Goal: Find specific page/section: Find specific page/section

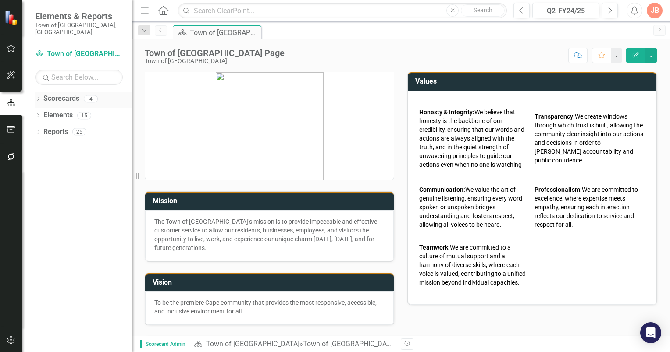
click at [38, 97] on icon "Dropdown" at bounding box center [38, 99] width 6 height 5
click at [41, 113] on icon "Dropdown" at bounding box center [42, 115] width 7 height 5
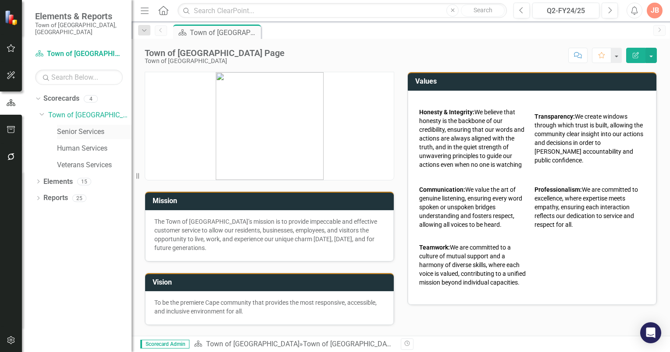
click at [78, 127] on link "Senior Services" at bounding box center [94, 132] width 74 height 10
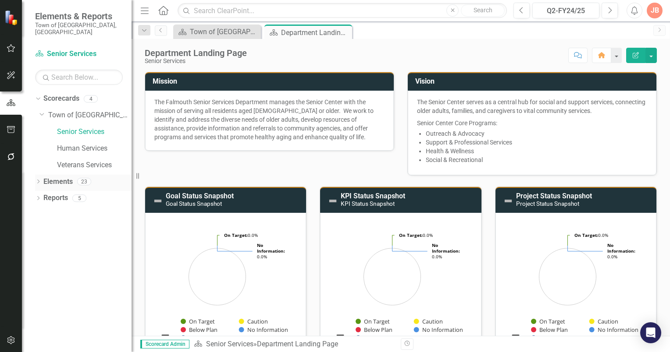
click at [39, 180] on icon "Dropdown" at bounding box center [38, 182] width 6 height 5
click at [43, 230] on icon at bounding box center [43, 232] width 2 height 4
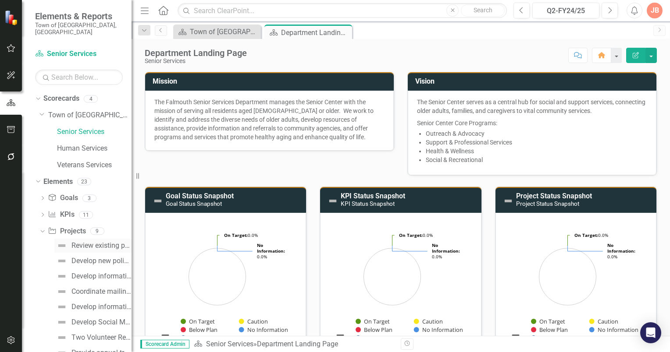
click at [90, 242] on div "Review existing policies and procedures to determine any updates." at bounding box center [101, 246] width 60 height 8
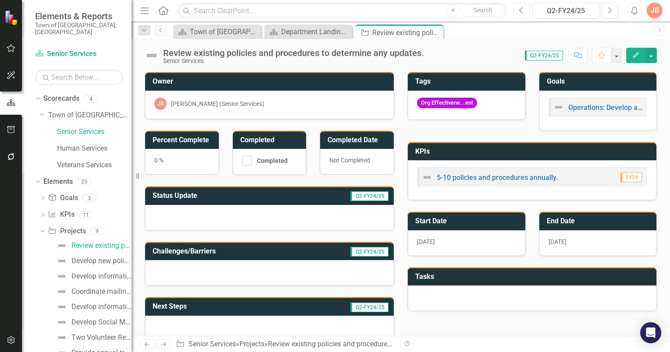
click at [525, 12] on button "Previous" at bounding box center [521, 11] width 16 height 16
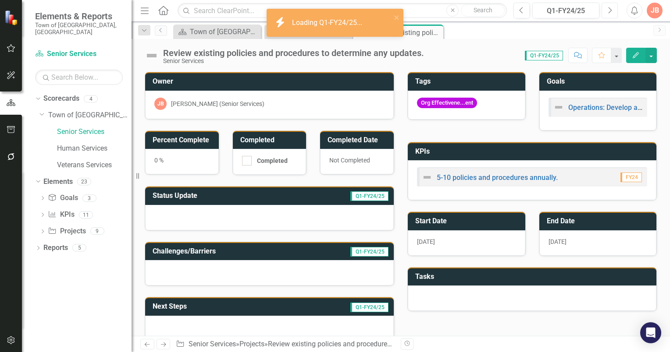
click at [606, 11] on button "Next" at bounding box center [609, 11] width 16 height 16
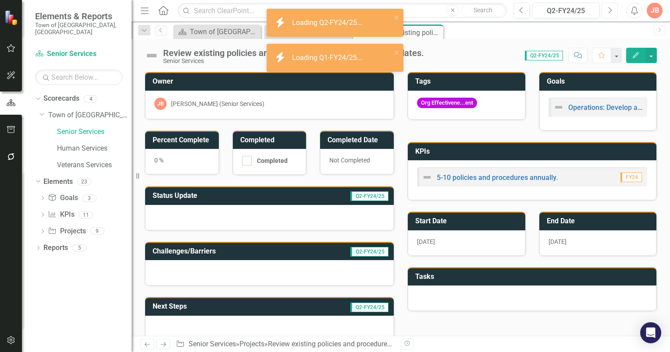
click at [607, 11] on icon "Next" at bounding box center [609, 11] width 5 height 8
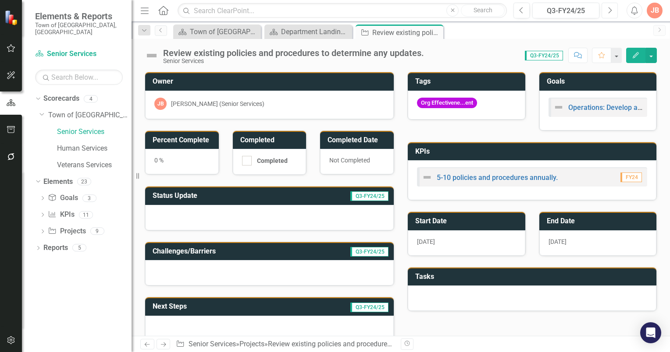
click at [609, 10] on icon "Next" at bounding box center [609, 11] width 5 height 8
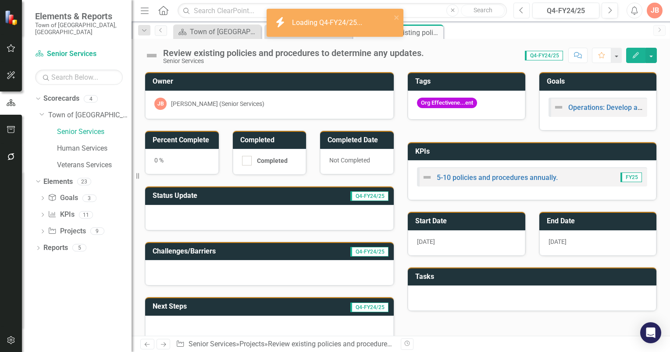
click at [520, 11] on icon "button" at bounding box center [521, 10] width 4 height 6
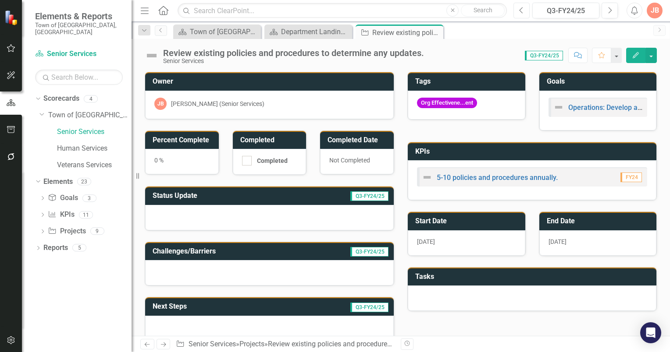
click at [523, 13] on icon "Previous" at bounding box center [521, 11] width 5 height 8
click at [607, 11] on icon "Next" at bounding box center [609, 11] width 5 height 8
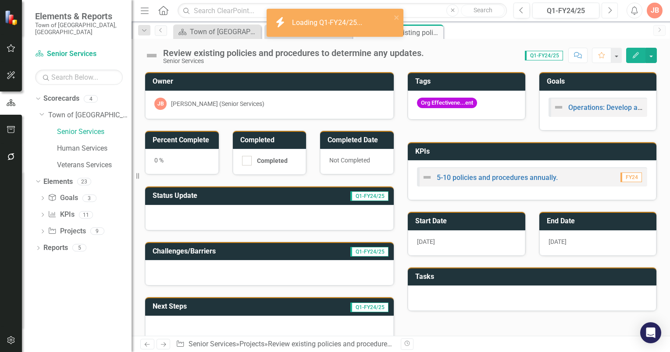
click at [607, 11] on icon "Next" at bounding box center [609, 11] width 5 height 8
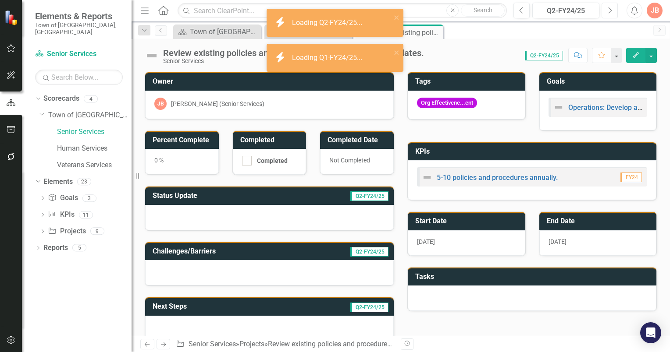
click at [607, 11] on icon "Next" at bounding box center [609, 11] width 5 height 8
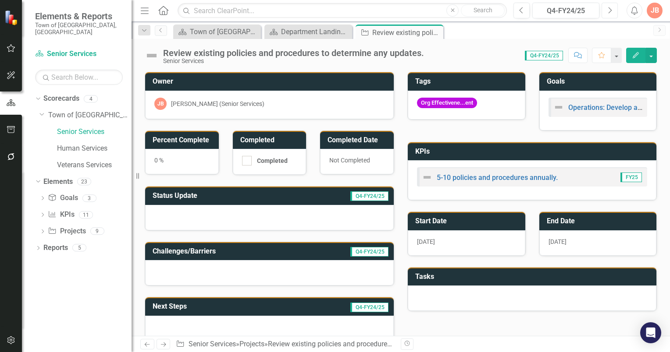
drag, startPoint x: 613, startPoint y: 11, endPoint x: 608, endPoint y: 11, distance: 5.3
click at [613, 11] on button "Next" at bounding box center [609, 11] width 16 height 16
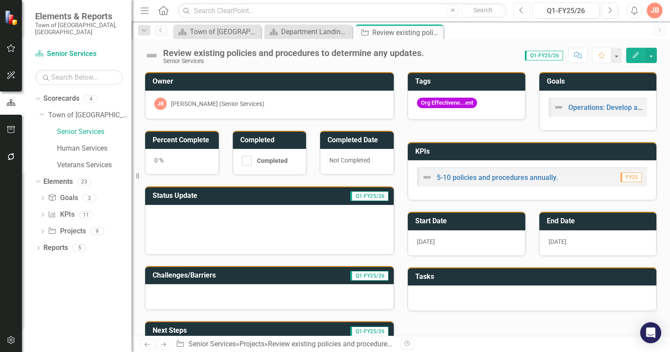
click at [521, 13] on icon "Previous" at bounding box center [521, 11] width 5 height 8
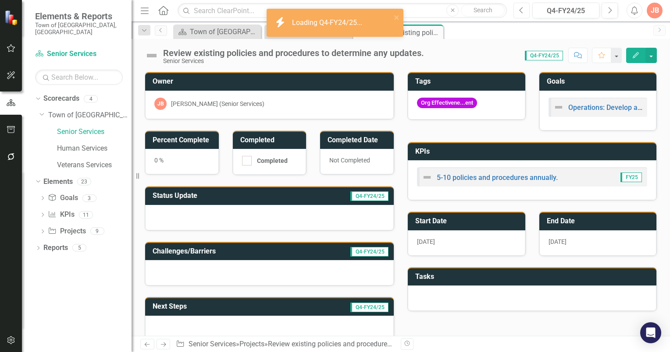
click at [521, 13] on icon "Previous" at bounding box center [521, 11] width 5 height 8
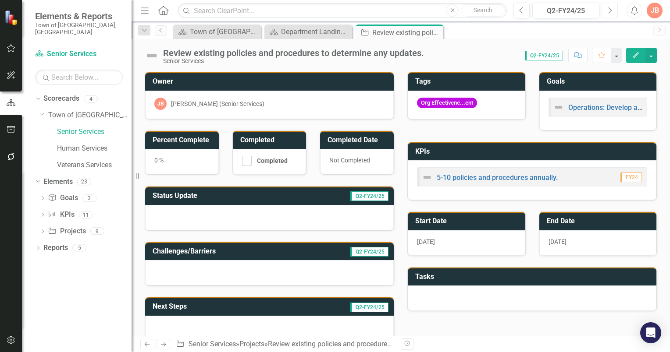
click at [607, 9] on icon "Next" at bounding box center [609, 11] width 5 height 8
click at [610, 9] on icon "button" at bounding box center [610, 10] width 4 height 6
click at [522, 11] on icon "Previous" at bounding box center [521, 11] width 5 height 8
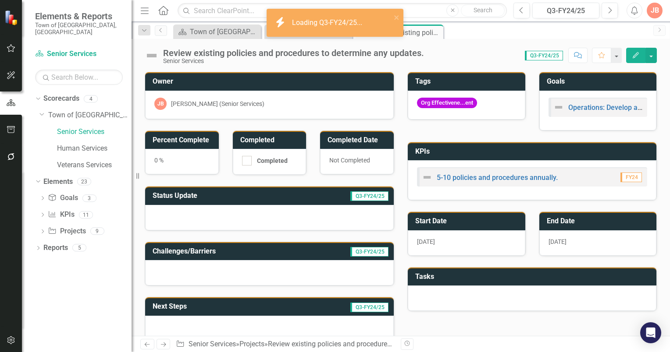
click at [656, 12] on div "JB" at bounding box center [654, 11] width 16 height 16
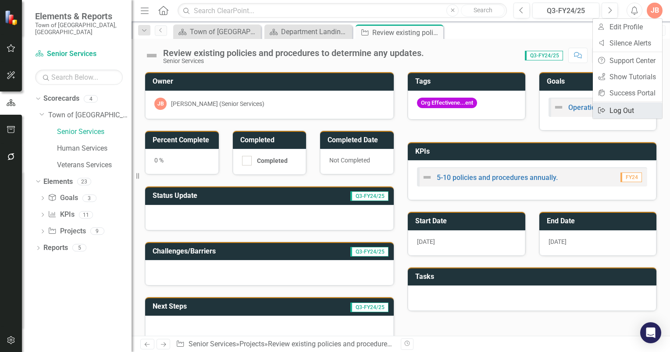
click at [624, 107] on link "Logout Log Out" at bounding box center [626, 111] width 69 height 16
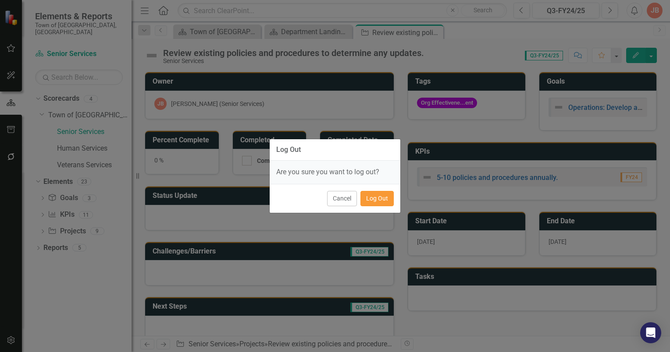
click at [376, 202] on button "Log Out" at bounding box center [376, 198] width 33 height 15
